Goal: Transaction & Acquisition: Obtain resource

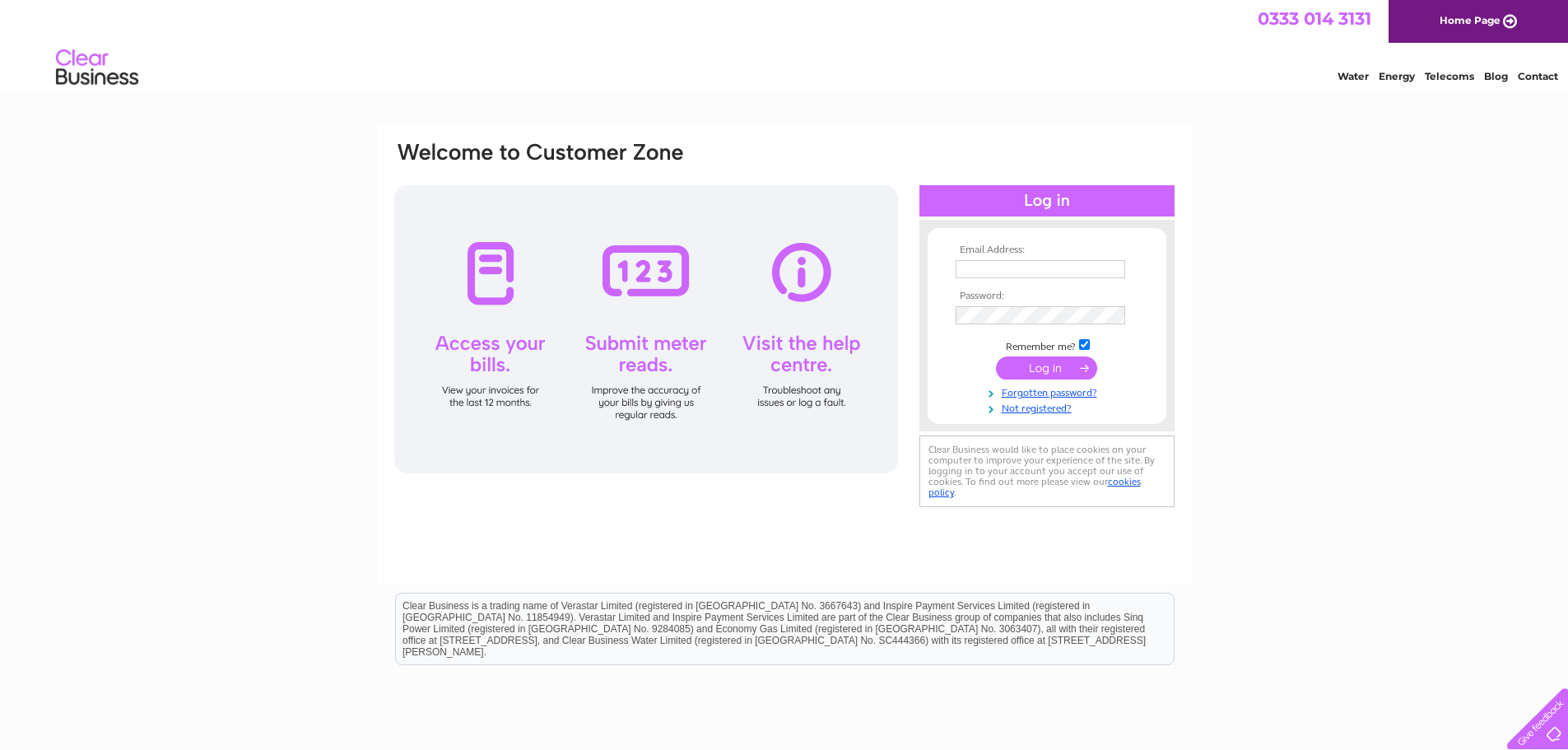
type input "[PERSON_NAME][EMAIL_ADDRESS][PERSON_NAME][DOMAIN_NAME]"
click at [1055, 368] on input "submit" at bounding box center [1047, 368] width 101 height 23
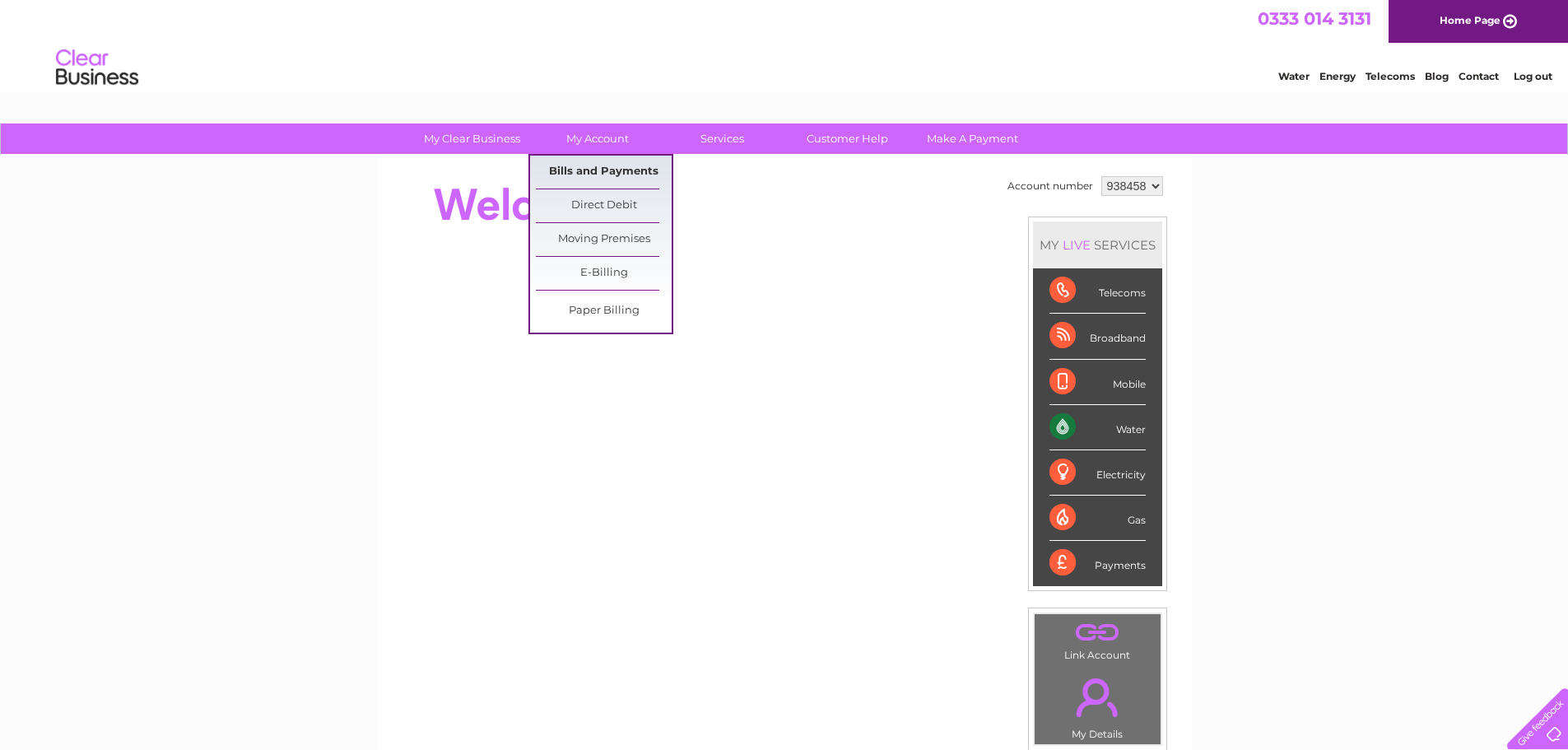
click at [590, 165] on link "Bills and Payments" at bounding box center [604, 172] width 136 height 33
click at [587, 174] on link "Bills and Payments" at bounding box center [604, 172] width 136 height 33
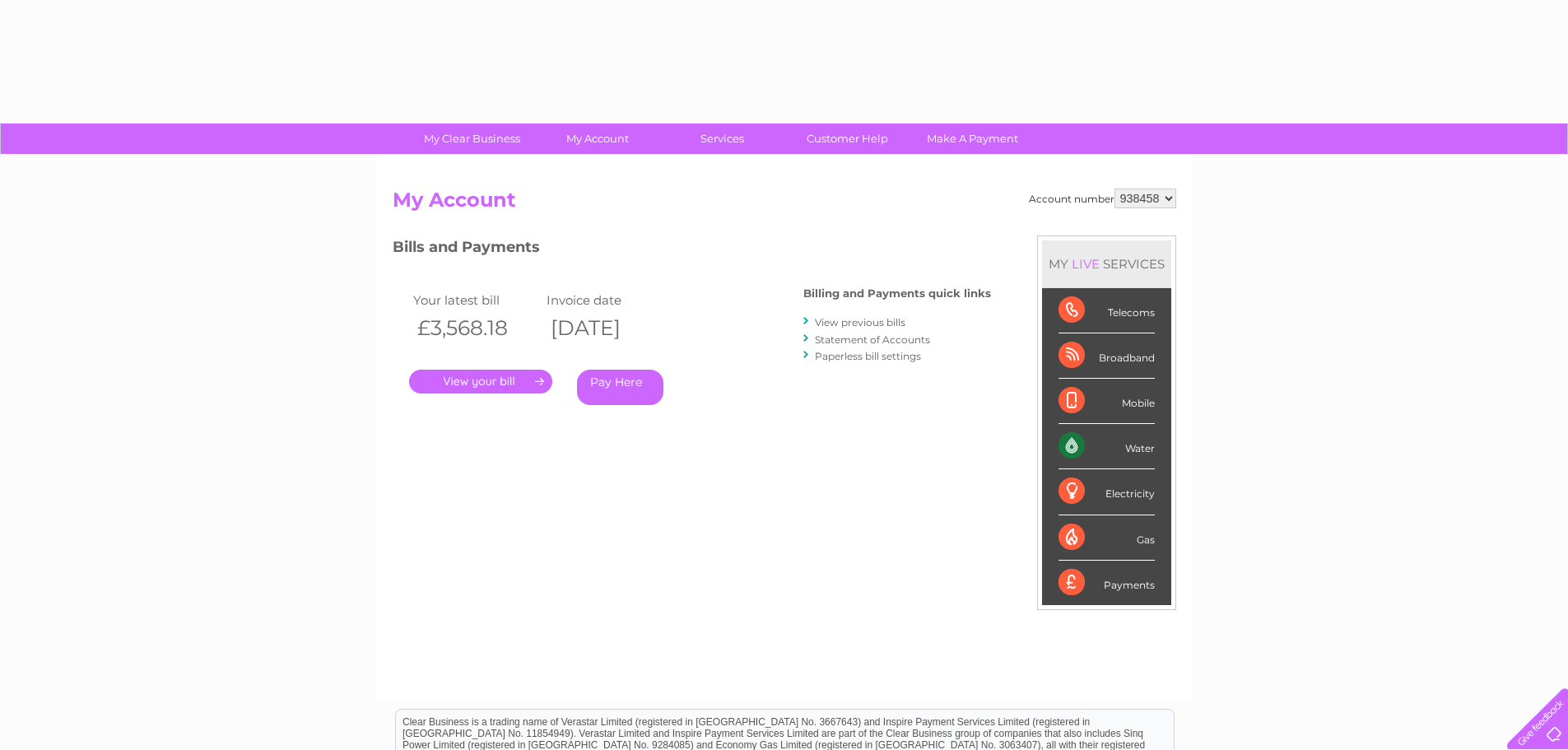
click at [473, 383] on link "." at bounding box center [481, 382] width 143 height 24
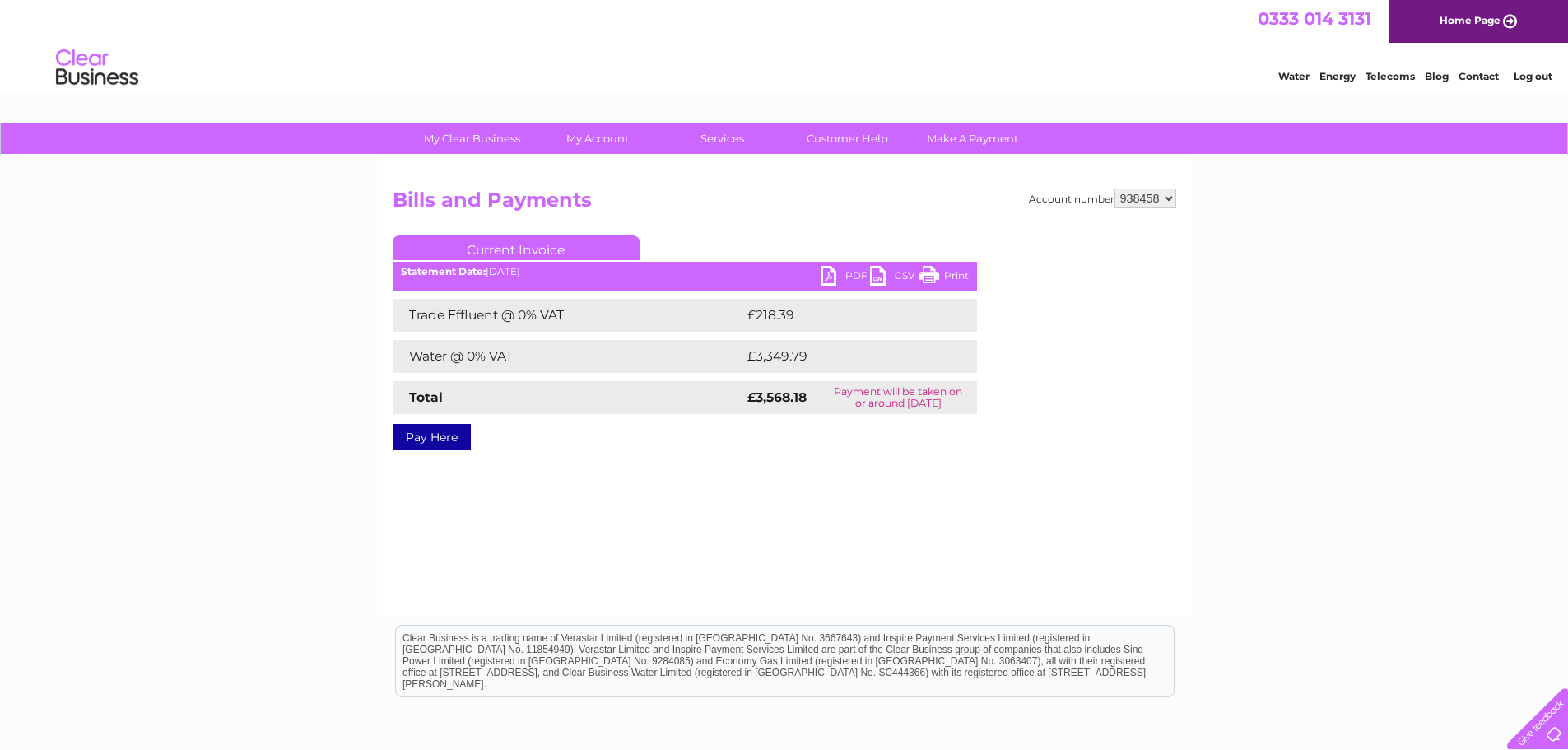
click at [821, 275] on link "PDF" at bounding box center [845, 278] width 49 height 24
click at [829, 275] on link "PDF" at bounding box center [845, 278] width 49 height 24
click at [1526, 79] on link "Log out" at bounding box center [1533, 76] width 39 height 12
